Goal: Task Accomplishment & Management: Contribute content

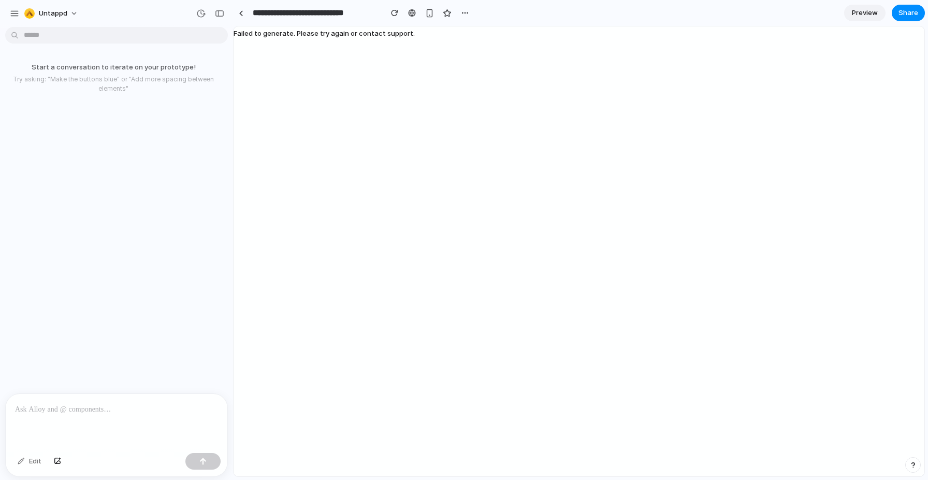
click at [408, 155] on div "Failed to generate. Please try again or contact support." at bounding box center [324, 251] width 181 height 450
click at [54, 15] on span "Untappd" at bounding box center [53, 13] width 28 height 10
click at [12, 14] on div "Settings Invite members Change theme Sign out" at bounding box center [464, 240] width 928 height 480
click at [13, 13] on div "button" at bounding box center [14, 13] width 9 height 9
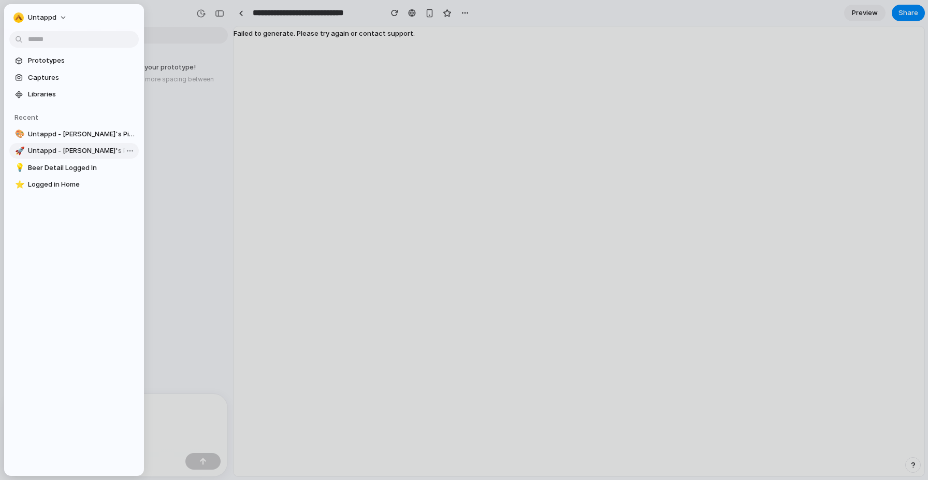
click at [77, 151] on span "Untappd - [PERSON_NAME]'s Pizza & Pint" at bounding box center [81, 151] width 107 height 10
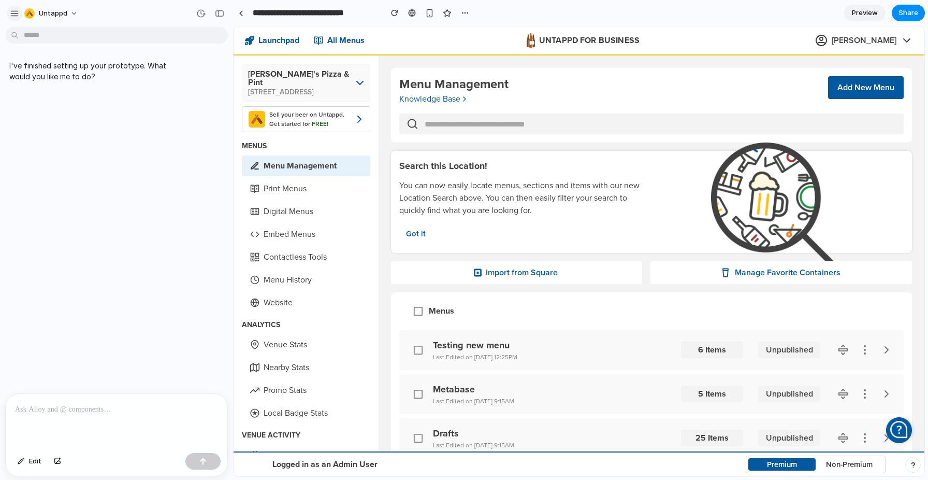
click at [14, 12] on div "button" at bounding box center [14, 13] width 9 height 9
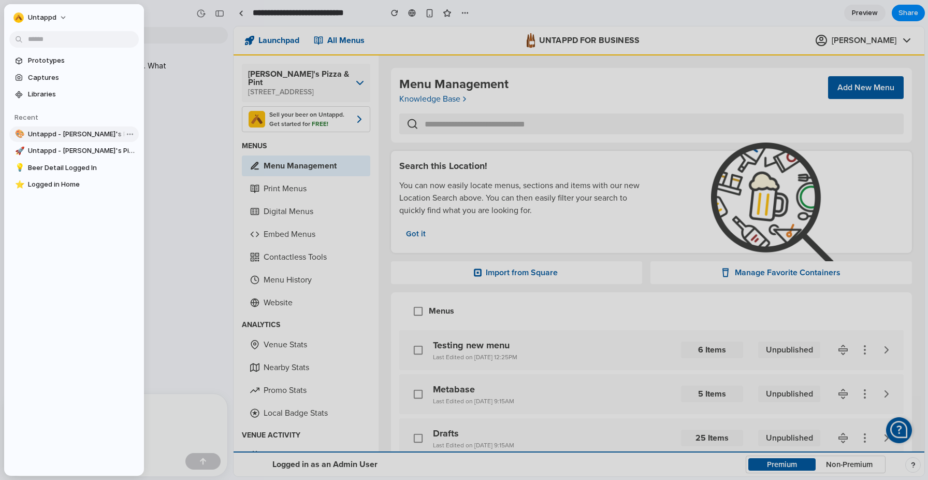
click at [70, 137] on span "Untappd - [PERSON_NAME]'s Pizza & Pint" at bounding box center [81, 134] width 107 height 10
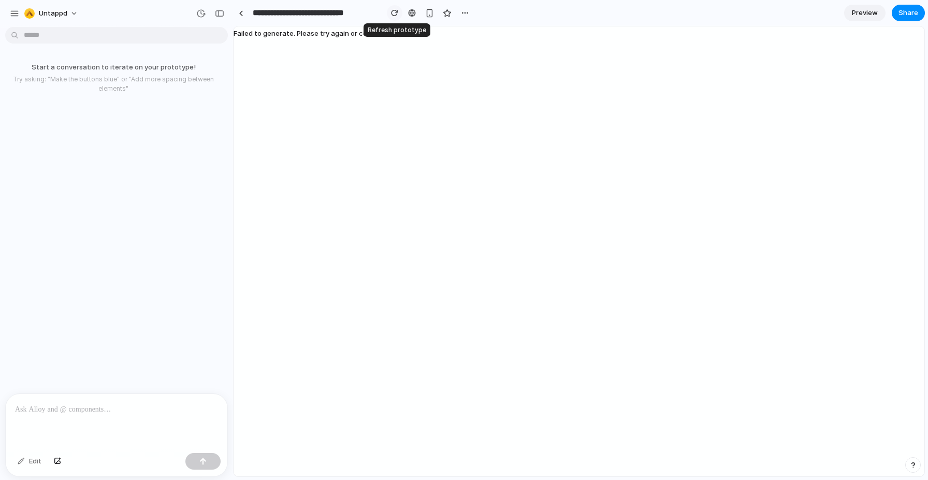
click at [394, 10] on div "button" at bounding box center [394, 12] width 7 height 7
click at [409, 13] on div at bounding box center [412, 13] width 8 height 8
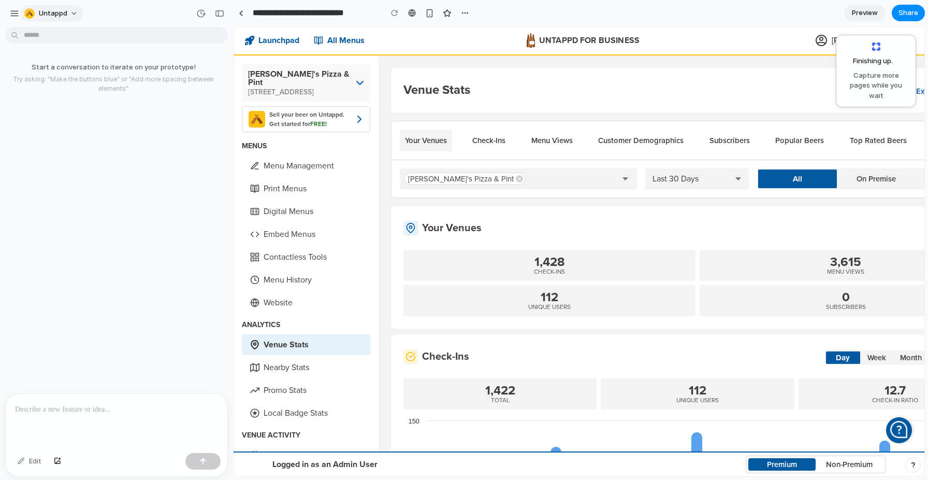
click at [55, 12] on span "Untappd" at bounding box center [53, 13] width 28 height 10
click at [12, 10] on div "Settings Invite members Change theme Sign out" at bounding box center [464, 240] width 928 height 480
click at [12, 14] on div "button" at bounding box center [14, 13] width 9 height 9
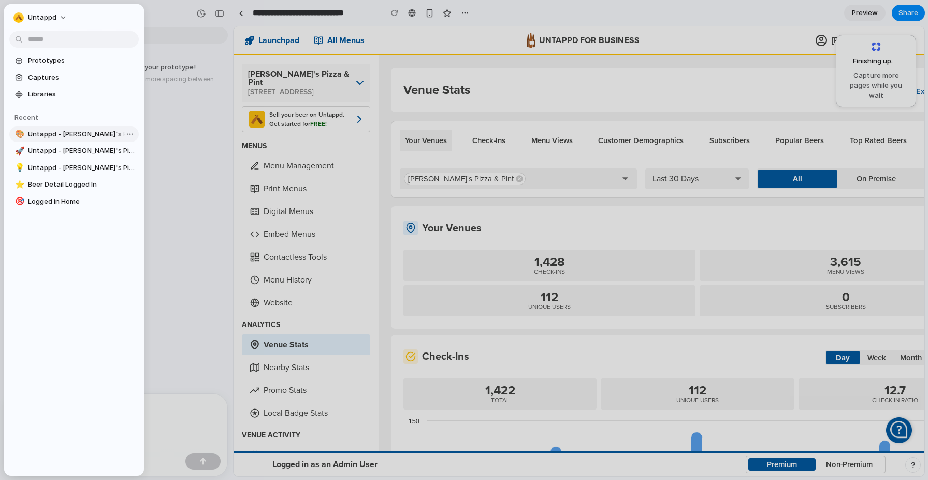
click at [85, 137] on span "Untappd - [PERSON_NAME]'s Pizza & Pint" at bounding box center [81, 134] width 107 height 10
click at [83, 150] on span "Untappd - [PERSON_NAME]'s Pizza & Pint" at bounding box center [81, 151] width 107 height 10
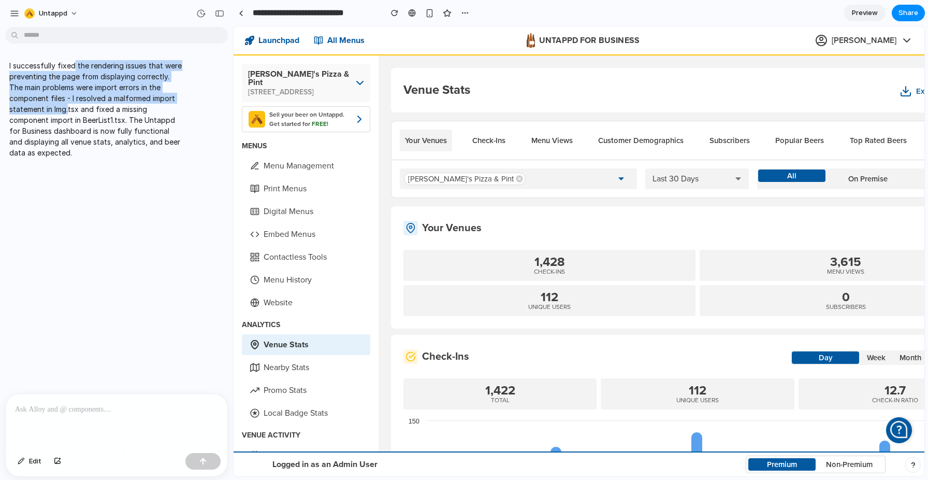
drag, startPoint x: 75, startPoint y: 64, endPoint x: 68, endPoint y: 107, distance: 43.0
click at [68, 107] on p "I successfully fixed the rendering issues that were preventing the page from di…" at bounding box center [95, 109] width 173 height 98
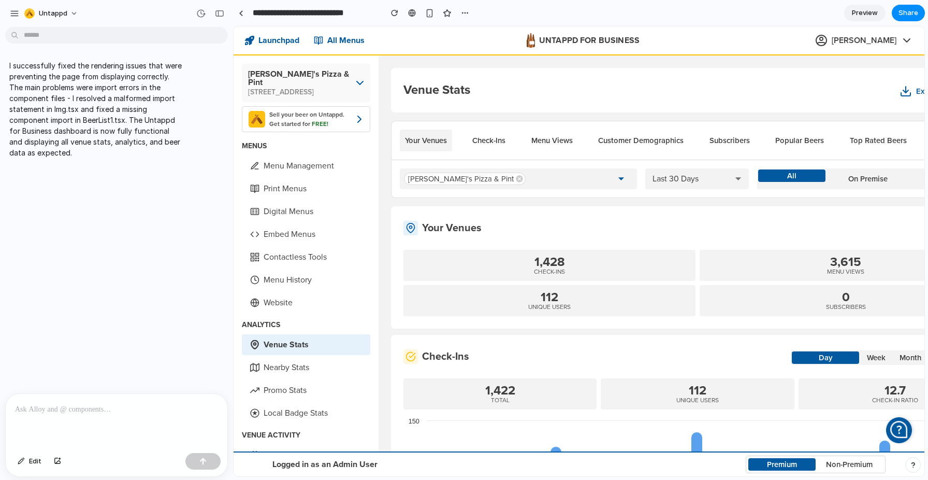
click at [74, 118] on p "I successfully fixed the rendering issues that were preventing the page from di…" at bounding box center [95, 109] width 173 height 98
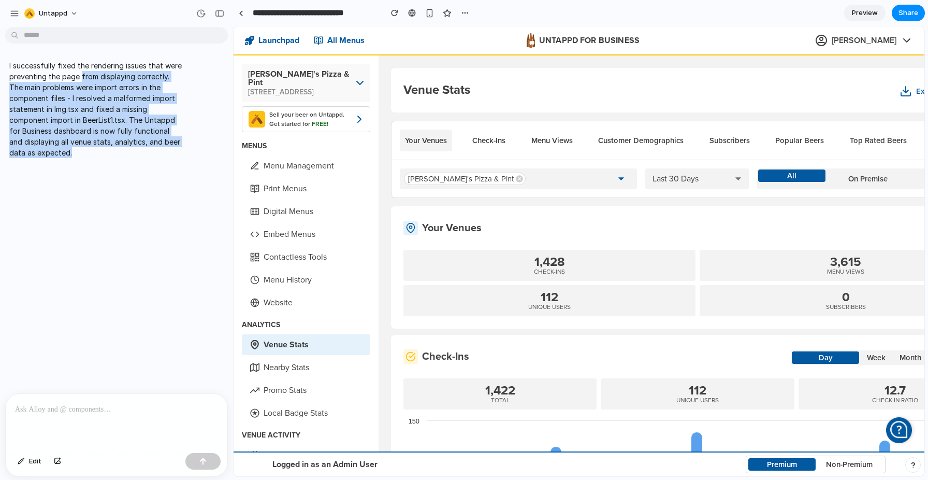
drag, startPoint x: 81, startPoint y: 80, endPoint x: 76, endPoint y: 162, distance: 82.0
click at [76, 162] on div "I successfully fixed the rendering issues that were preventing the page from di…" at bounding box center [95, 109] width 181 height 110
drag, startPoint x: 76, startPoint y: 161, endPoint x: 89, endPoint y: 86, distance: 75.6
click at [89, 86] on div "I successfully fixed the rendering issues that were preventing the page from di…" at bounding box center [95, 109] width 181 height 110
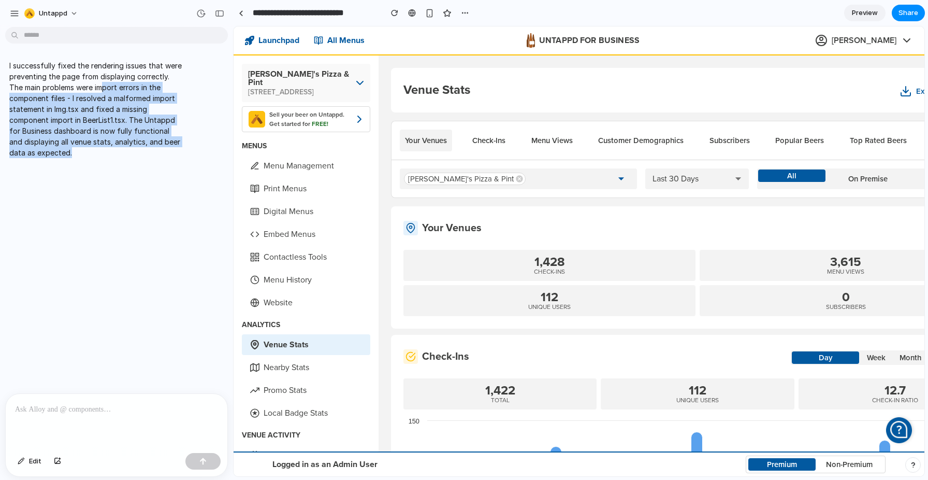
click at [89, 86] on p "I successfully fixed the rendering issues that were preventing the page from di…" at bounding box center [95, 109] width 173 height 98
drag, startPoint x: 91, startPoint y: 84, endPoint x: 96, endPoint y: 158, distance: 74.2
click at [96, 158] on div "I successfully fixed the rendering issues that were preventing the page from di…" at bounding box center [95, 109] width 181 height 110
drag, startPoint x: 108, startPoint y: 158, endPoint x: 108, endPoint y: 102, distance: 55.9
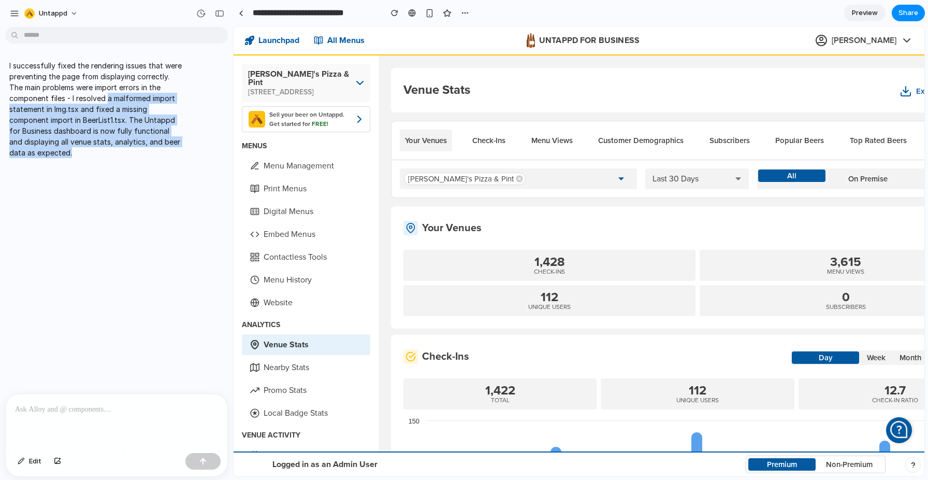
click at [108, 102] on div "I successfully fixed the rendering issues that were preventing the page from di…" at bounding box center [95, 109] width 181 height 110
click at [108, 102] on p "I successfully fixed the rendering issues that were preventing the page from di…" at bounding box center [95, 109] width 173 height 98
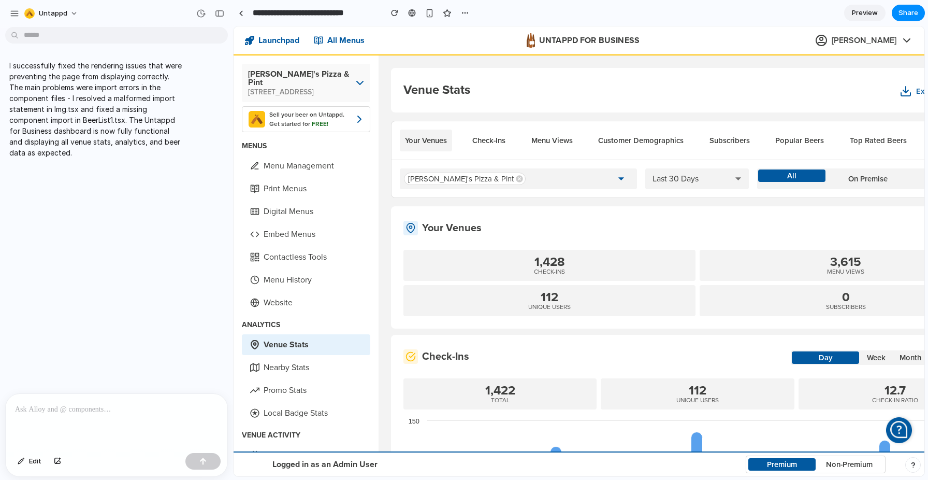
click at [485, 140] on button "Check-Ins" at bounding box center [489, 140] width 44 height 22
click at [549, 139] on button "Menu Views" at bounding box center [552, 140] width 52 height 22
click at [619, 179] on icon "button" at bounding box center [621, 178] width 14 height 14
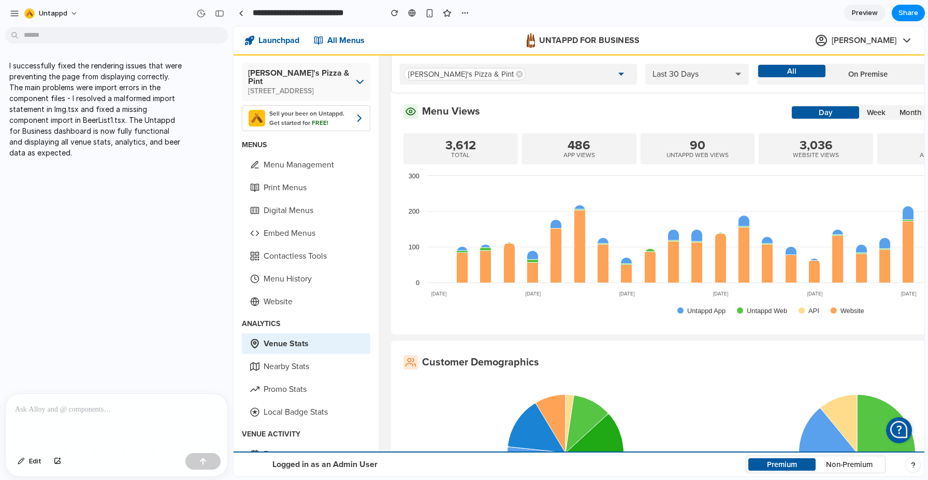
scroll to position [254, 0]
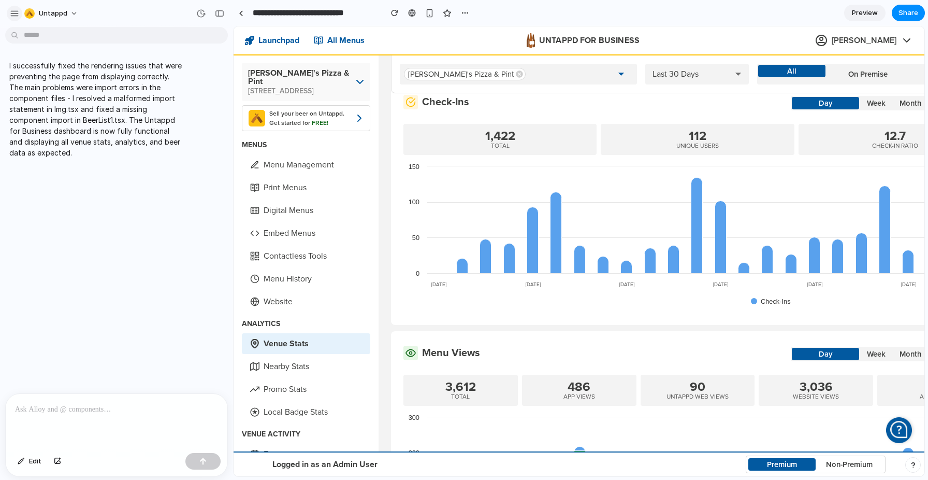
click at [14, 10] on div "button" at bounding box center [14, 13] width 9 height 9
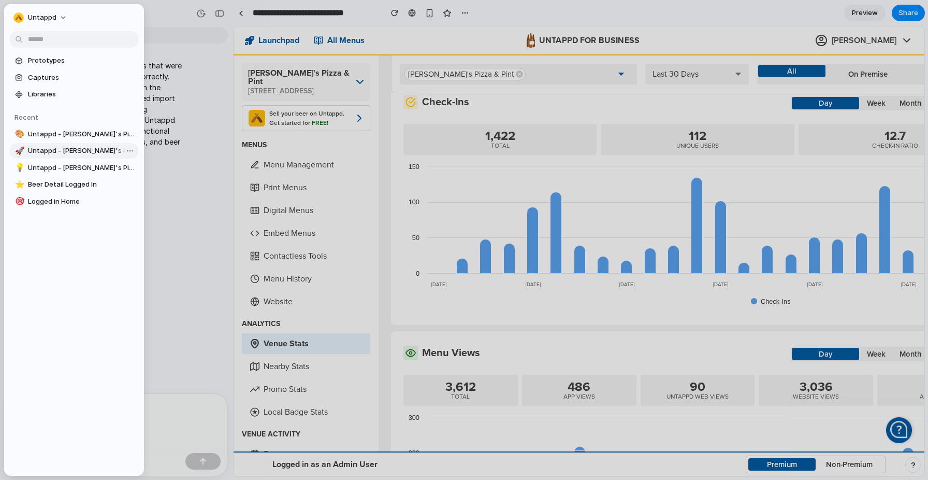
click at [42, 150] on span "Untappd - [PERSON_NAME]'s Pizza & Pint" at bounding box center [81, 151] width 107 height 10
click at [36, 151] on span "Untappd - [PERSON_NAME]'s Pizza & Pint" at bounding box center [81, 151] width 107 height 10
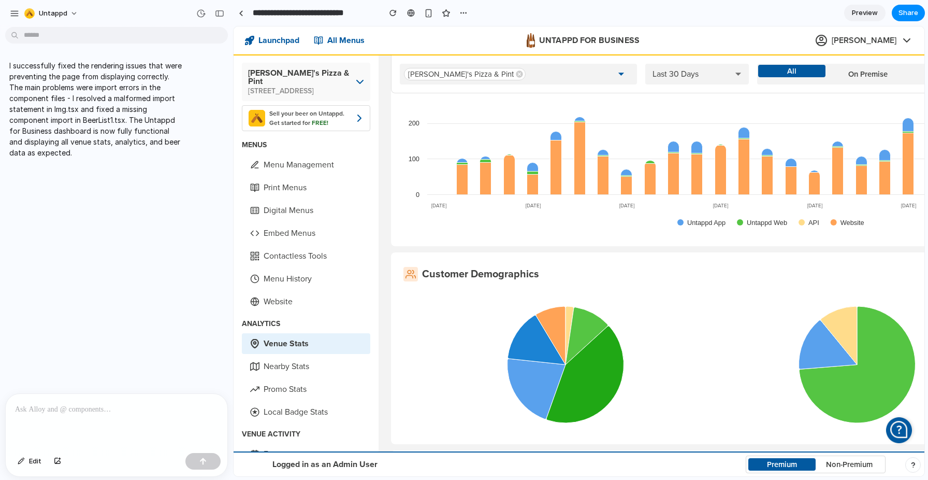
scroll to position [585, 0]
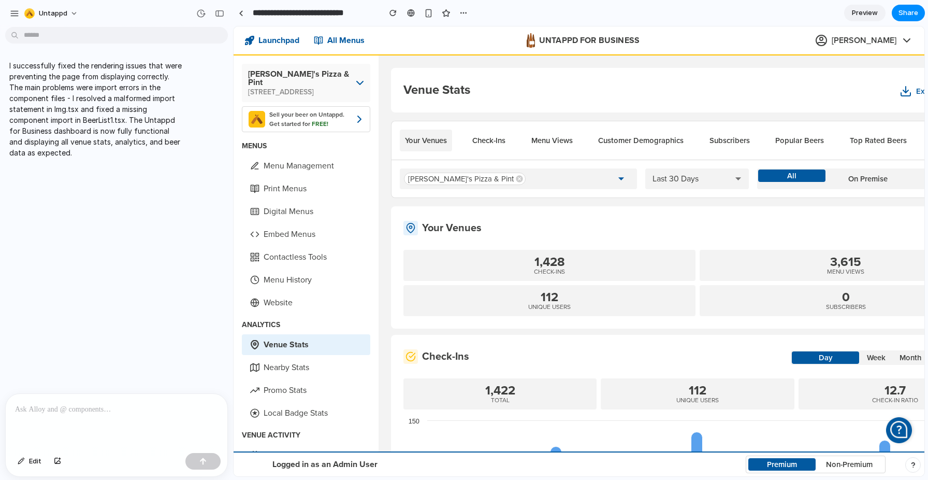
click at [119, 414] on p at bounding box center [116, 409] width 203 height 12
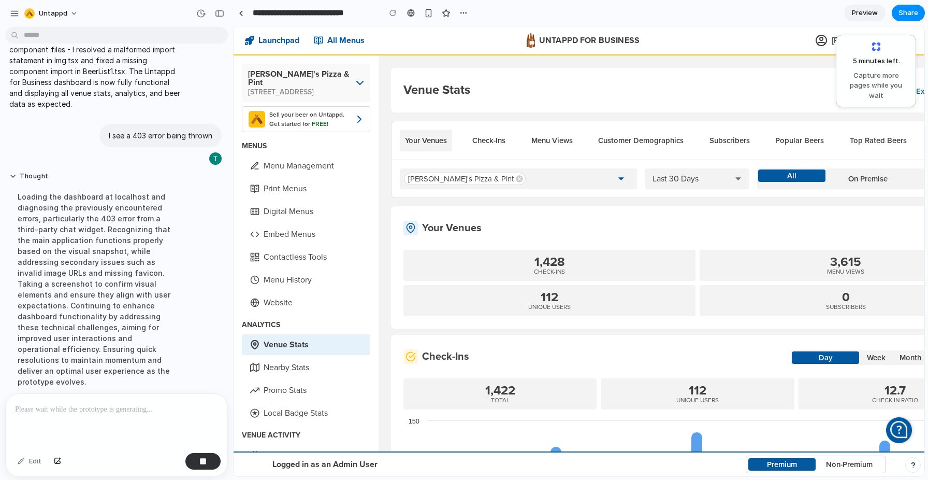
scroll to position [72, 0]
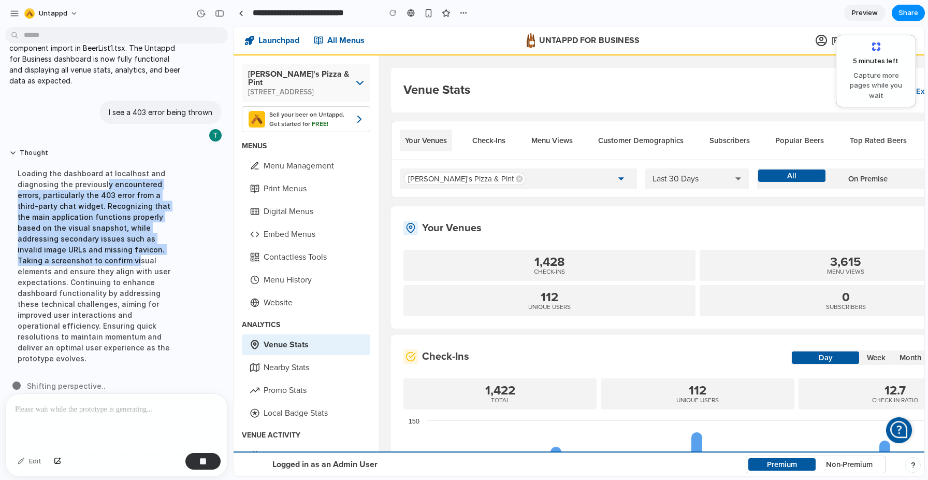
drag, startPoint x: 103, startPoint y: 187, endPoint x: 103, endPoint y: 264, distance: 76.1
click at [103, 264] on div "Loading the dashboard at localhost and diagnosing the previously encountered er…" at bounding box center [95, 266] width 173 height 208
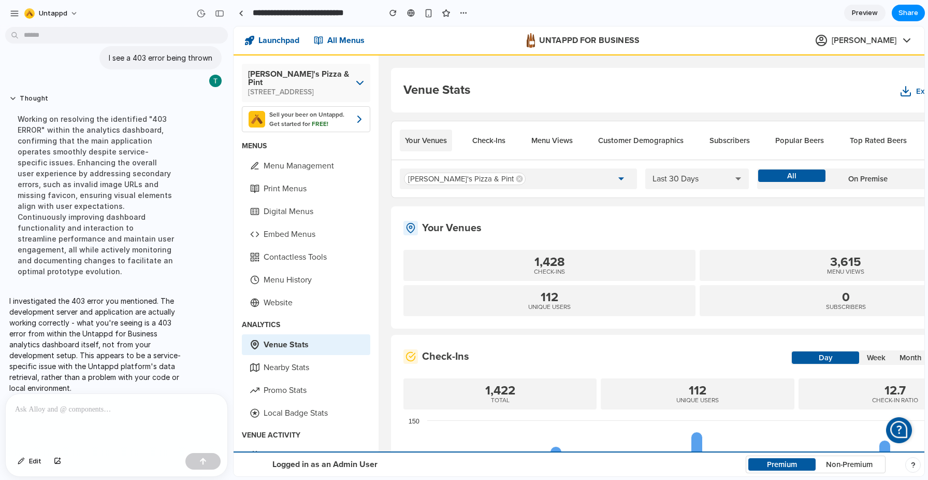
scroll to position [0, 0]
click at [98, 406] on p at bounding box center [116, 409] width 203 height 12
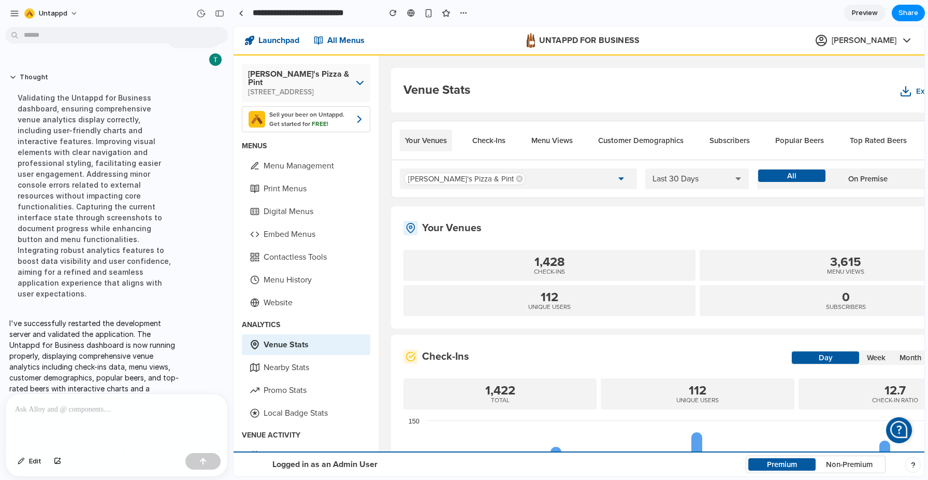
click at [745, 393] on div "112 UNIQUE USERS" at bounding box center [697, 393] width 193 height 31
click at [490, 143] on button "Check-Ins" at bounding box center [489, 140] width 44 height 22
click at [547, 138] on button "Menu Views" at bounding box center [552, 140] width 52 height 22
click at [515, 176] on icon at bounding box center [519, 179] width 8 height 8
click at [16, 10] on div "button" at bounding box center [14, 13] width 9 height 9
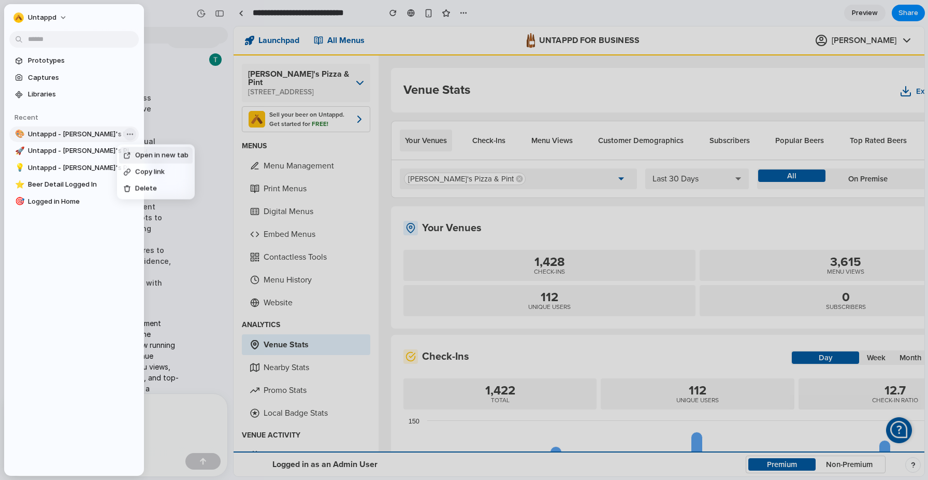
click at [134, 132] on body "Untappd I successfully fixed the rendering issues that were preventing the page…" at bounding box center [464, 240] width 928 height 480
click at [105, 147] on div "Open in new tab Copy link Delete" at bounding box center [464, 240] width 928 height 480
click at [105, 149] on span "Untappd - [PERSON_NAME]'s Pizza & Pint" at bounding box center [81, 151] width 107 height 10
click at [102, 154] on span "Untappd - [PERSON_NAME]'s Pizza & Pint" at bounding box center [81, 151] width 107 height 10
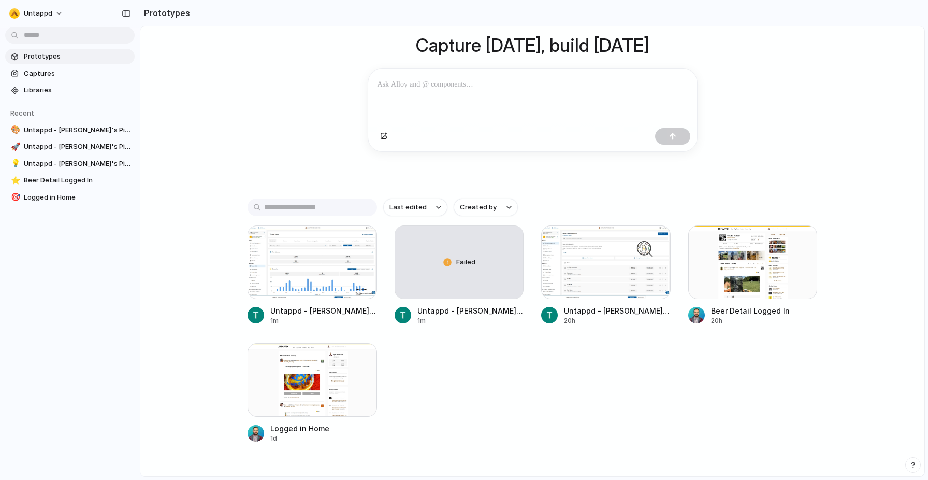
scroll to position [110, 0]
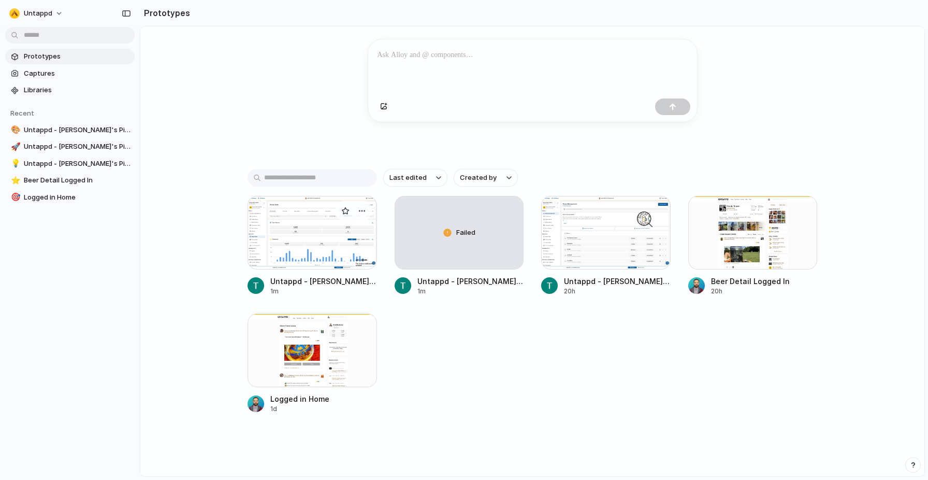
click at [311, 230] on div at bounding box center [312, 233] width 129 height 74
